Goal: Task Accomplishment & Management: Manage account settings

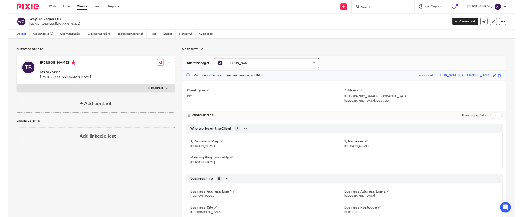
scroll to position [522, 0]
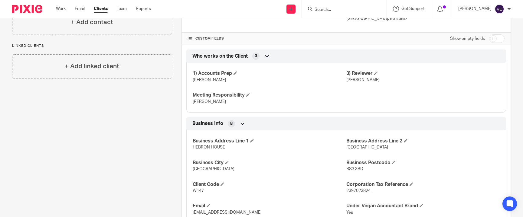
scroll to position [53, 0]
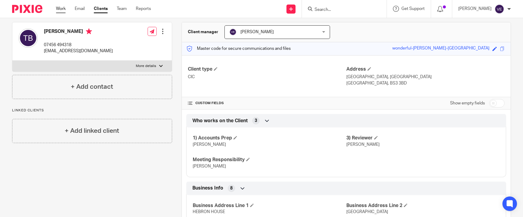
click at [60, 10] on link "Work" at bounding box center [61, 9] width 10 height 6
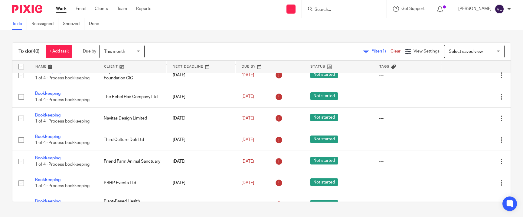
scroll to position [138, 0]
drag, startPoint x: 322, startPoint y: 13, endPoint x: 325, endPoint y: 12, distance: 3.5
click at [321, 13] on div at bounding box center [344, 9] width 85 height 18
click at [328, 10] on input "Search" at bounding box center [341, 9] width 54 height 5
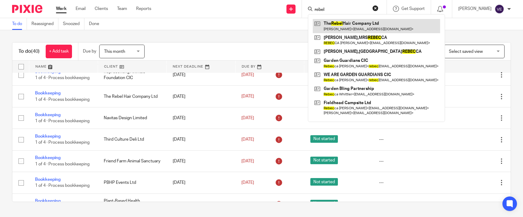
type input "rebel"
click at [340, 22] on link at bounding box center [376, 26] width 127 height 14
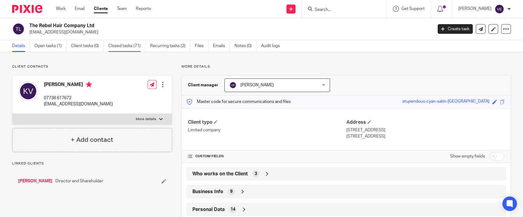
click at [132, 45] on link "Closed tasks (71)" at bounding box center [126, 46] width 37 height 12
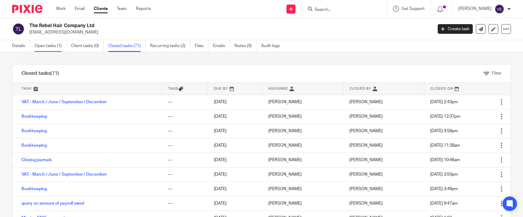
click at [49, 45] on link "Open tasks (1)" at bounding box center [50, 46] width 32 height 12
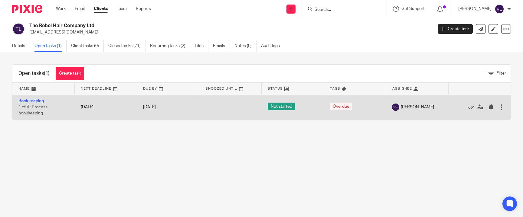
click at [498, 108] on div at bounding box center [501, 107] width 6 height 6
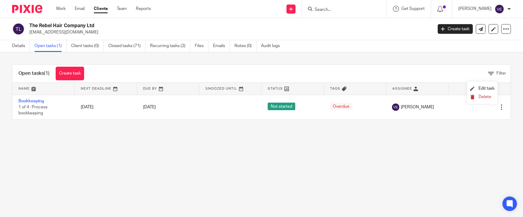
click at [485, 96] on span "Delete" at bounding box center [485, 97] width 13 height 4
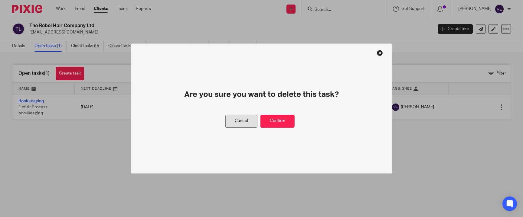
click at [247, 123] on button "Cancel" at bounding box center [241, 121] width 32 height 13
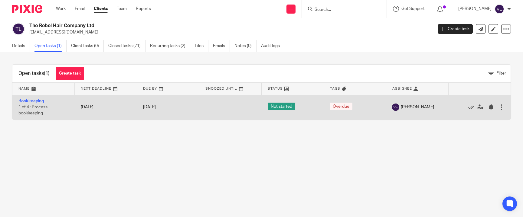
click at [498, 106] on div at bounding box center [501, 107] width 6 height 6
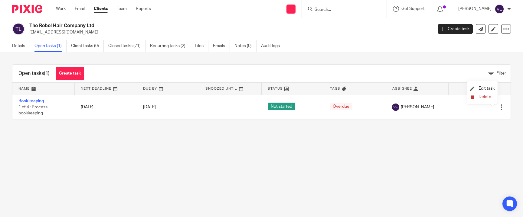
click at [487, 98] on span "Delete" at bounding box center [485, 97] width 13 height 4
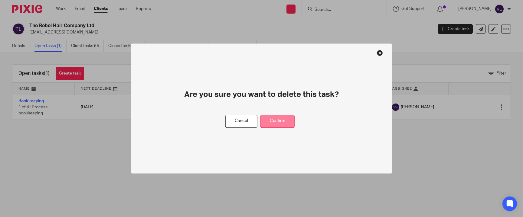
click at [286, 123] on button "Confirm" at bounding box center [277, 121] width 34 height 13
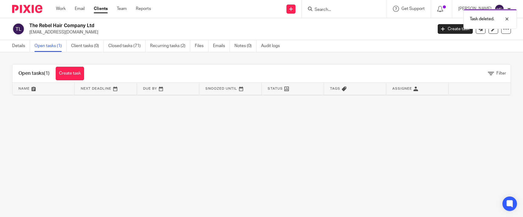
click at [150, 160] on main "The Rebel Hair Company Ltd pixal-rose@outlook.com Create task Update from Compa…" at bounding box center [261, 108] width 523 height 217
click at [19, 46] on link "Details" at bounding box center [21, 46] width 18 height 12
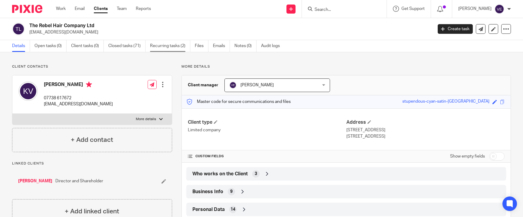
click at [168, 45] on link "Recurring tasks (2)" at bounding box center [170, 46] width 40 height 12
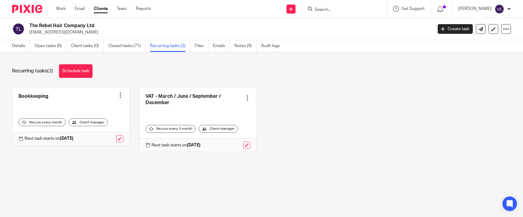
click at [117, 96] on div at bounding box center [120, 95] width 6 height 6
click at [107, 132] on span "Cancel schedule" at bounding box center [96, 134] width 32 height 4
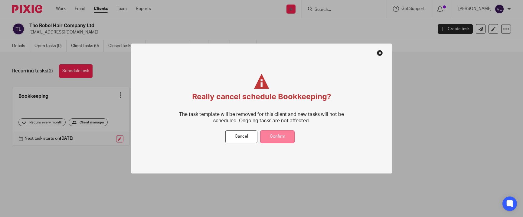
click at [274, 135] on button "Confirm" at bounding box center [277, 137] width 34 height 13
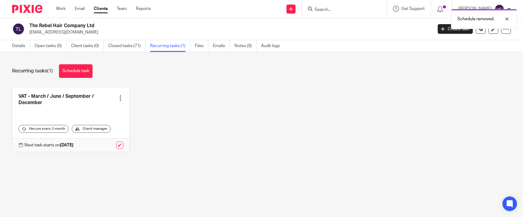
click at [117, 98] on div at bounding box center [120, 98] width 6 height 6
click at [90, 136] on span "Cancel schedule" at bounding box center [96, 137] width 32 height 4
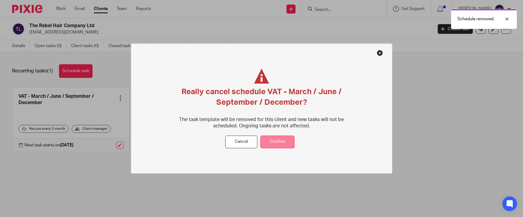
click at [283, 140] on button "Confirm" at bounding box center [277, 142] width 34 height 13
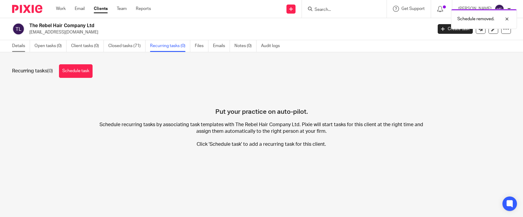
click at [20, 44] on link "Details" at bounding box center [21, 46] width 18 height 12
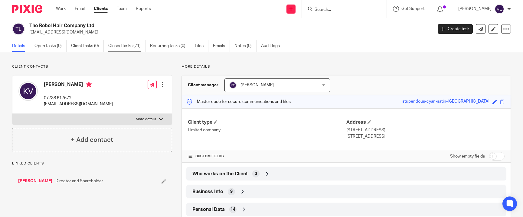
click at [115, 47] on link "Closed tasks (71)" at bounding box center [126, 46] width 37 height 12
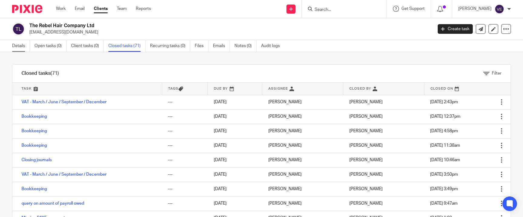
click at [19, 47] on link "Details" at bounding box center [21, 46] width 18 height 12
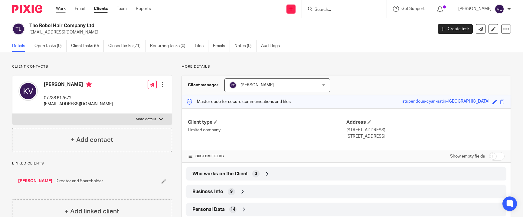
click at [60, 10] on link "Work" at bounding box center [61, 9] width 10 height 6
